Goal: Navigation & Orientation: Find specific page/section

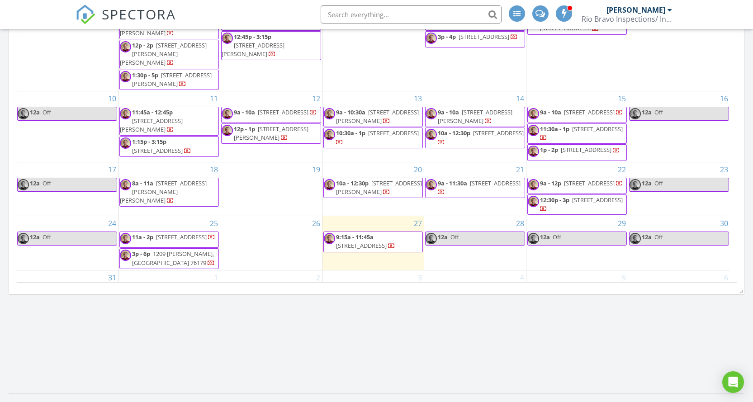
scroll to position [316, 0]
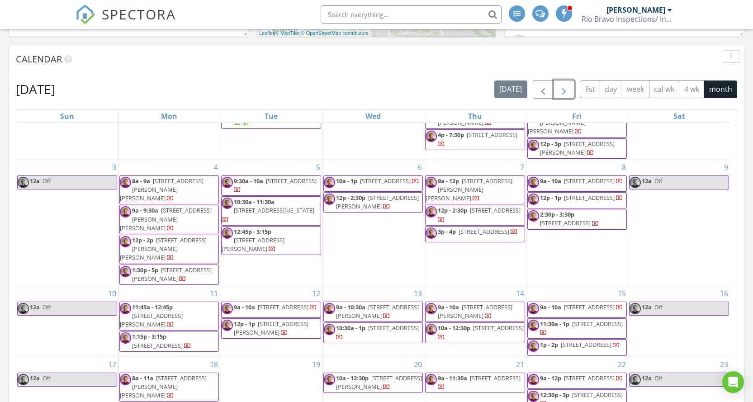
click at [564, 90] on span "button" at bounding box center [563, 89] width 11 height 11
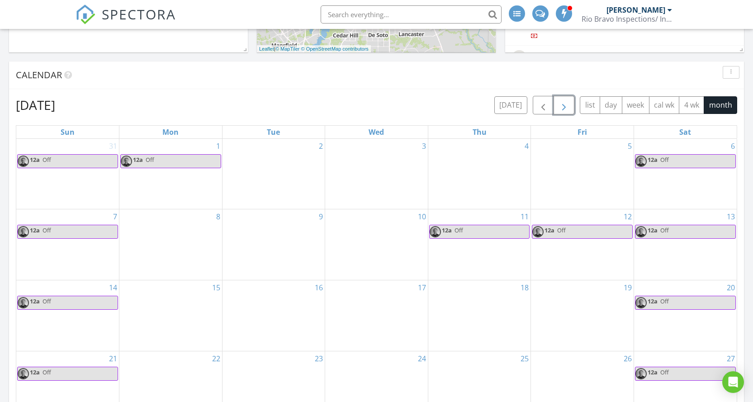
scroll to position [226, 0]
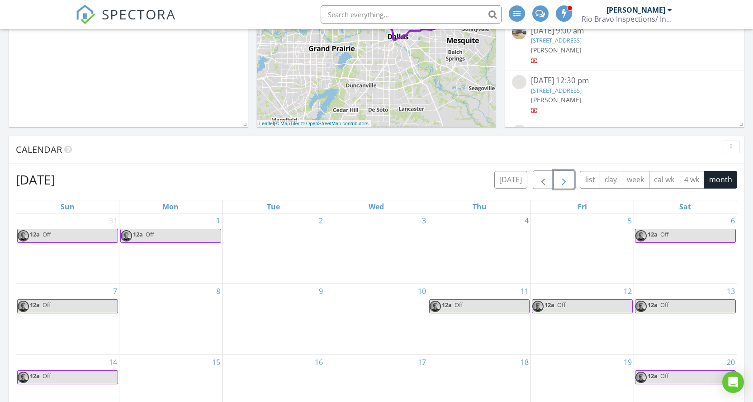
click at [564, 175] on span "button" at bounding box center [563, 180] width 11 height 11
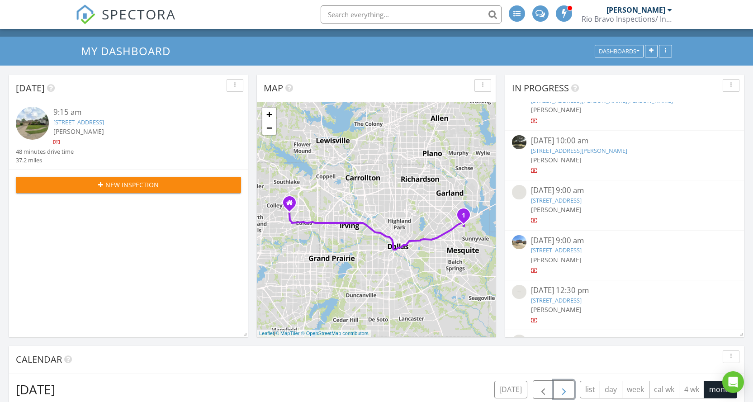
scroll to position [0, 0]
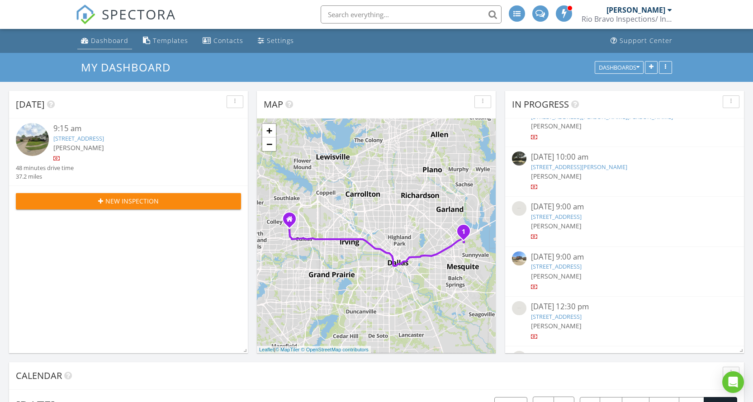
click at [103, 39] on div "Dashboard" at bounding box center [110, 40] width 38 height 9
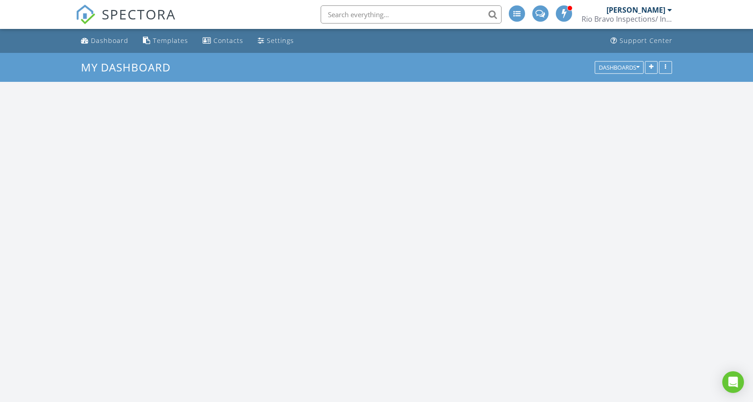
scroll to position [837, 767]
